Goal: Task Accomplishment & Management: Use online tool/utility

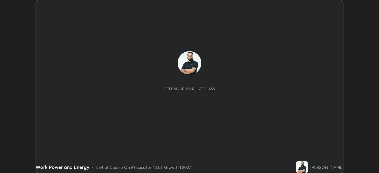
scroll to position [173, 379]
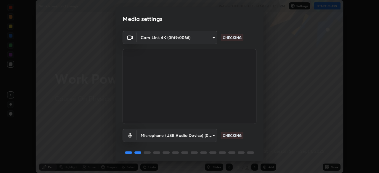
click at [262, 90] on div "Cam Link 4K (0fd9:0066) 30251ce0796c2ee0dc5d2d3dd8c2e2a63244bb54eceb0ee1850135d…" at bounding box center [190, 97] width 148 height 133
click at [214, 138] on body "Erase all Work Power and Energy WAS SCHEDULED TO START AT 3:15 PM Settings STAR…" at bounding box center [189, 86] width 379 height 173
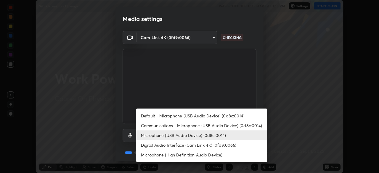
click at [232, 125] on li "Communications - Microphone (USB Audio Device) (0d8c:0014)" at bounding box center [201, 126] width 131 height 10
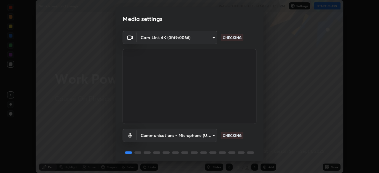
click at [212, 135] on body "Erase all Work Power and Energy WAS SCHEDULED TO START AT 3:15 PM Settings STAR…" at bounding box center [189, 86] width 379 height 173
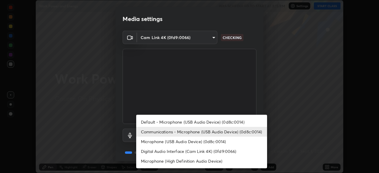
click at [217, 142] on li "Microphone (USB Audio Device) (0d8c:0014)" at bounding box center [201, 142] width 131 height 10
type input "124c78c221627933d2c50a39b91ddd266d1070ffba9e3ebedd1e58af8de33bc5"
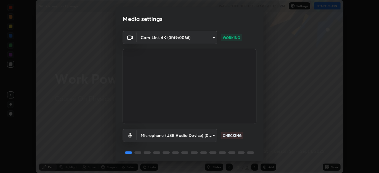
click at [254, 134] on div "Microphone (USB Audio Device) (0d8c:0014) 124c78c221627933d2c50a39b91ddd266d107…" at bounding box center [190, 135] width 134 height 13
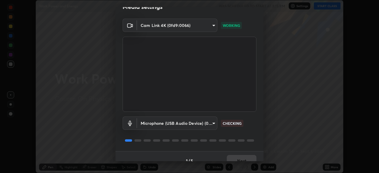
scroll to position [13, 0]
click at [257, 118] on div "Cam Link 4K (0fd9:0066) 30251ce0796c2ee0dc5d2d3dd8c2e2a63244bb54eceb0ee1850135d…" at bounding box center [190, 84] width 148 height 133
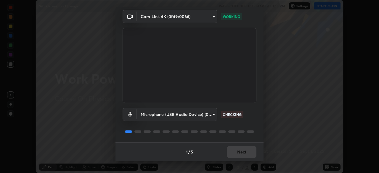
click at [256, 111] on div "Cam Link 4K (0fd9:0066) 30251ce0796c2ee0dc5d2d3dd8c2e2a63244bb54eceb0ee1850135d…" at bounding box center [190, 76] width 148 height 133
click at [256, 113] on div "Cam Link 4K (0fd9:0066) 30251ce0796c2ee0dc5d2d3dd8c2e2a63244bb54eceb0ee1850135d…" at bounding box center [190, 76] width 148 height 133
click at [255, 111] on div "Microphone (USB Audio Device) (0d8c:0014) 124c78c221627933d2c50a39b91ddd266d107…" at bounding box center [190, 114] width 134 height 13
click at [252, 112] on div "Microphone (USB Audio Device) (0d8c:0014) 124c78c221627933d2c50a39b91ddd266d107…" at bounding box center [190, 114] width 134 height 13
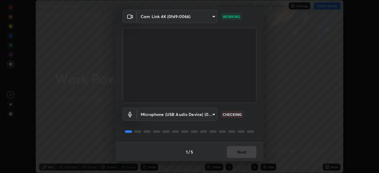
click at [252, 112] on div "Microphone (USB Audio Device) (0d8c:0014) 124c78c221627933d2c50a39b91ddd266d107…" at bounding box center [190, 114] width 134 height 13
click at [246, 154] on button "Next" at bounding box center [242, 152] width 30 height 12
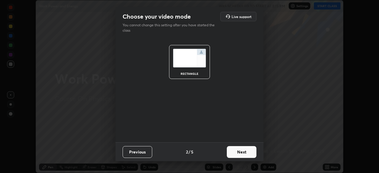
scroll to position [0, 0]
click at [249, 153] on button "Next" at bounding box center [242, 152] width 30 height 12
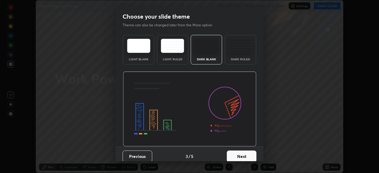
click at [251, 158] on button "Next" at bounding box center [242, 157] width 30 height 12
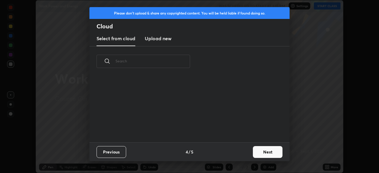
scroll to position [2, 3]
click at [270, 149] on button "Next" at bounding box center [268, 152] width 30 height 12
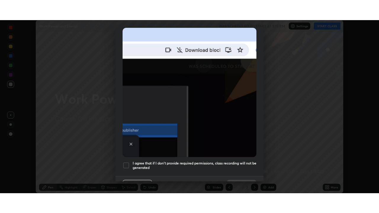
scroll to position [142, 0]
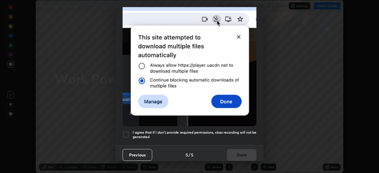
click at [235, 130] on h5 "I agree that if I don't provide required permissions, class recording will not …" at bounding box center [195, 134] width 124 height 9
click at [235, 153] on button "Done" at bounding box center [242, 155] width 30 height 12
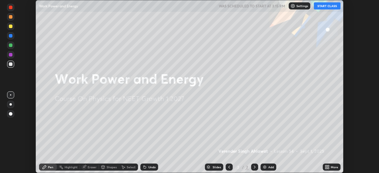
click at [333, 168] on div "More" at bounding box center [334, 167] width 7 height 3
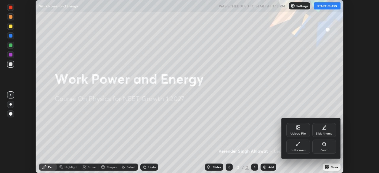
click at [328, 128] on div "Slide theme" at bounding box center [324, 130] width 24 height 14
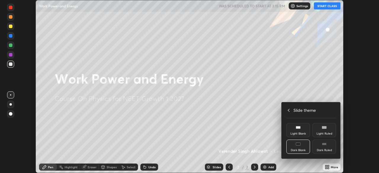
click at [326, 147] on div "Dark Ruled" at bounding box center [324, 147] width 24 height 14
click at [288, 110] on icon at bounding box center [288, 110] width 5 height 5
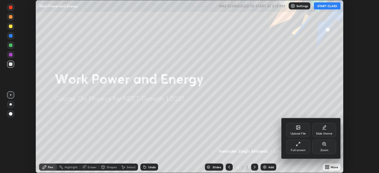
click at [293, 145] on div "Full screen" at bounding box center [298, 147] width 24 height 14
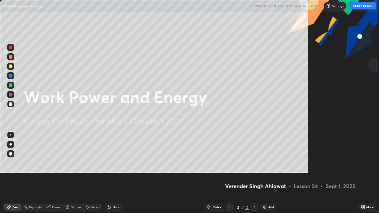
scroll to position [213, 379]
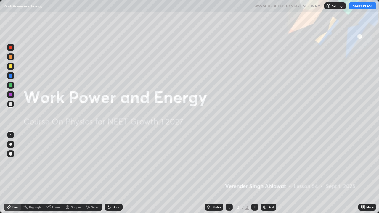
click at [361, 7] on button "START CLASS" at bounding box center [363, 5] width 27 height 7
click at [270, 173] on div "Add" at bounding box center [269, 207] width 16 height 7
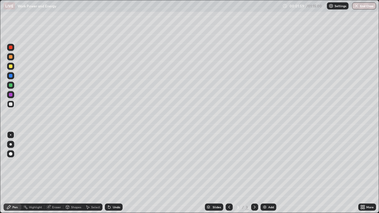
click at [11, 67] on div at bounding box center [11, 67] width 4 height 4
click at [12, 105] on div at bounding box center [10, 104] width 7 height 7
click at [263, 173] on img at bounding box center [264, 207] width 5 height 5
click at [11, 66] on div at bounding box center [11, 67] width 4 height 4
click at [9, 104] on div at bounding box center [11, 104] width 4 height 4
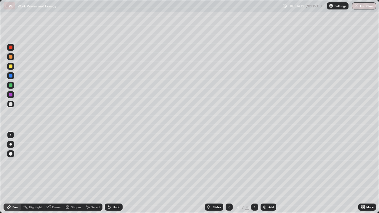
click at [116, 173] on div "Undo" at bounding box center [116, 207] width 7 height 3
click at [10, 66] on div at bounding box center [11, 67] width 4 height 4
click at [9, 105] on div at bounding box center [11, 104] width 4 height 4
click at [229, 173] on icon at bounding box center [229, 207] width 5 height 5
click at [253, 173] on icon at bounding box center [254, 207] width 5 height 5
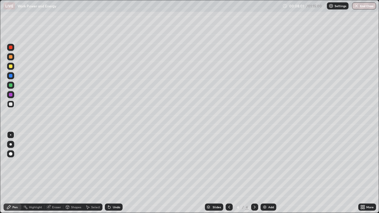
click at [269, 173] on div "Add" at bounding box center [269, 207] width 16 height 7
click at [11, 66] on div at bounding box center [11, 67] width 4 height 4
click at [10, 103] on div at bounding box center [11, 104] width 4 height 4
click at [9, 66] on div at bounding box center [11, 67] width 4 height 4
click at [9, 86] on div at bounding box center [11, 86] width 4 height 4
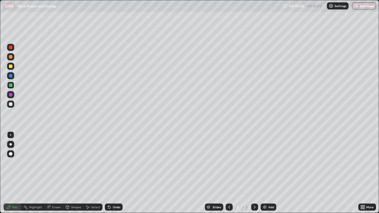
click at [8, 104] on div at bounding box center [10, 104] width 7 height 7
click at [273, 173] on div "Add" at bounding box center [271, 207] width 6 height 3
click at [12, 104] on div at bounding box center [11, 104] width 4 height 4
click at [9, 67] on div at bounding box center [11, 67] width 4 height 4
click at [270, 173] on div "Add" at bounding box center [271, 207] width 6 height 3
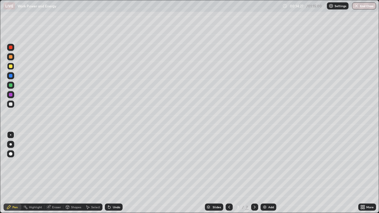
click at [10, 67] on div at bounding box center [11, 67] width 4 height 4
click at [13, 104] on div at bounding box center [10, 104] width 7 height 7
click at [114, 173] on div "Undo" at bounding box center [116, 207] width 7 height 3
click at [117, 173] on div "Undo" at bounding box center [116, 207] width 7 height 3
click at [56, 173] on div "Eraser" at bounding box center [53, 207] width 19 height 7
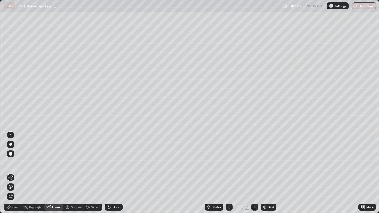
click at [17, 173] on div "Pen" at bounding box center [14, 207] width 5 height 3
